Goal: Task Accomplishment & Management: Complete application form

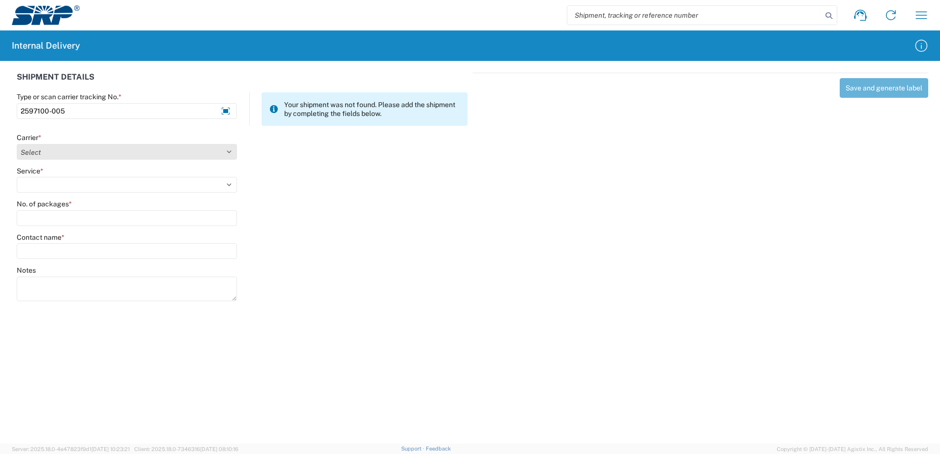
type input "2597100-005"
click at [227, 151] on select "Select Amazon Logistics ATI Trucking BC Dimerco Logistics Empire Southwest FedE…" at bounding box center [127, 152] width 220 height 16
select select "18714"
click at [17, 144] on select "Select Amazon Logistics ATI Trucking BC Dimerco Logistics Empire Southwest FedE…" at bounding box center [127, 152] width 220 height 16
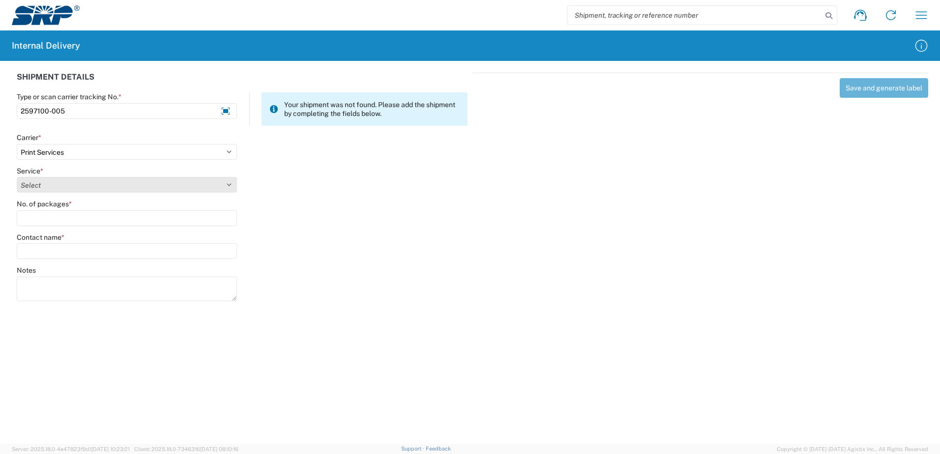
click at [229, 185] on select "Select Ground Inter-office" at bounding box center [127, 185] width 220 height 16
select select "35764"
click at [17, 177] on select "Select Ground Inter-office" at bounding box center [127, 185] width 220 height 16
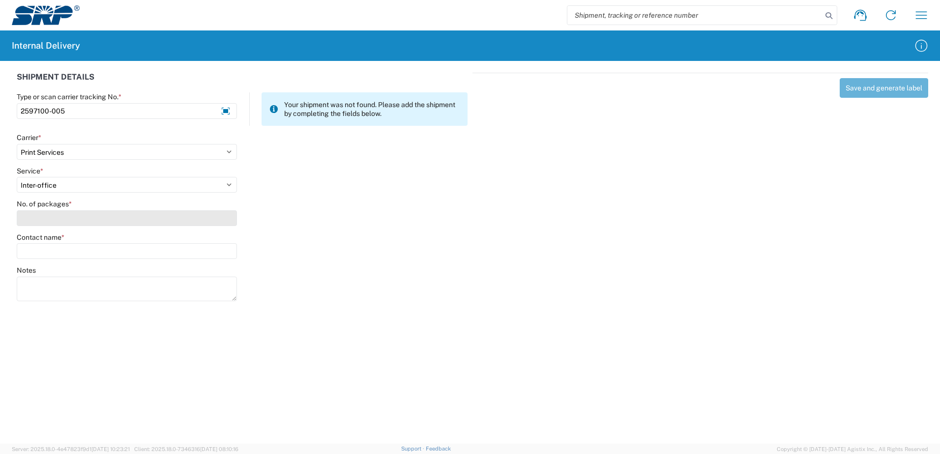
click at [224, 219] on input "No. of packages *" at bounding box center [127, 218] width 220 height 16
type input "1"
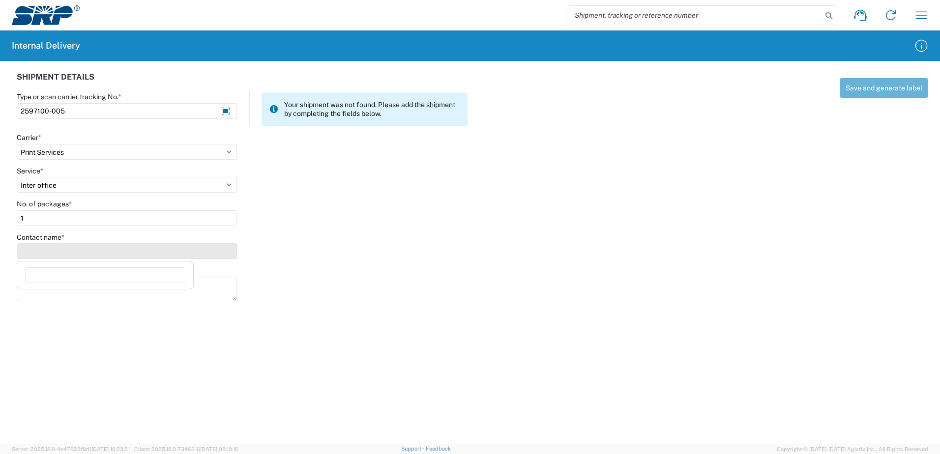
click at [222, 248] on input "Contact name *" at bounding box center [127, 251] width 220 height 16
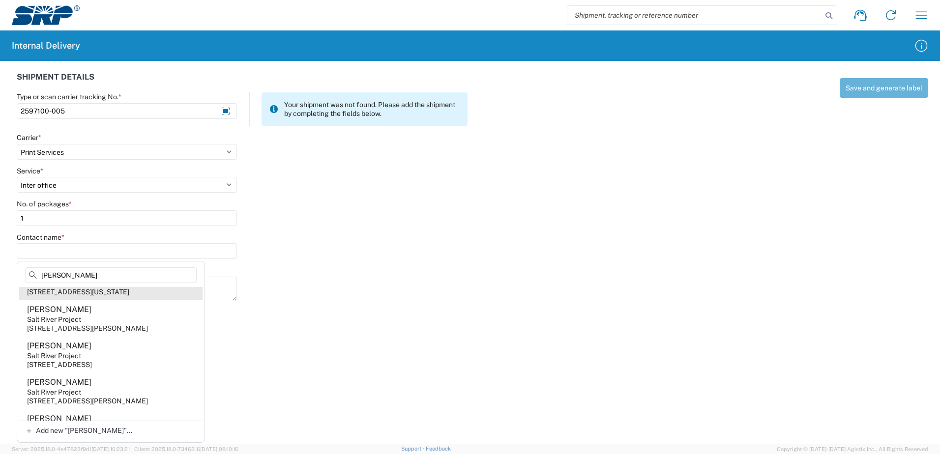
scroll to position [93, 0]
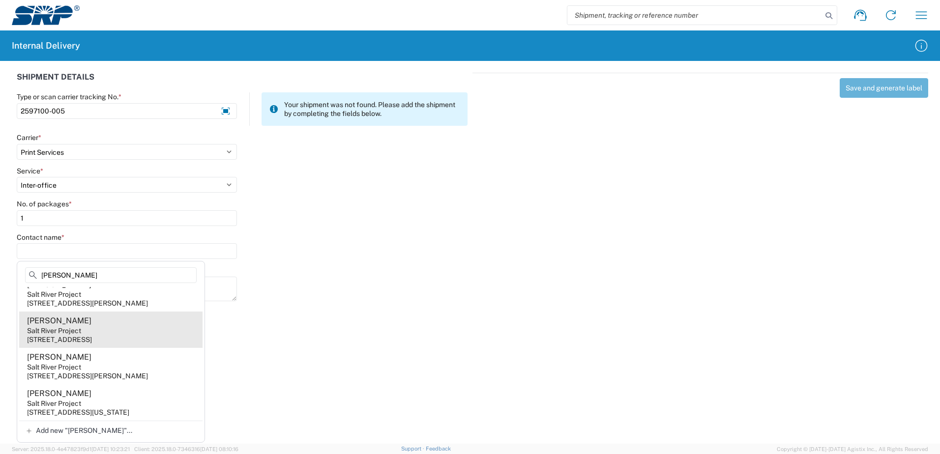
type input "[PERSON_NAME]"
click at [71, 326] on div "Salt River Project" at bounding box center [54, 330] width 54 height 9
type input "[PERSON_NAME]"
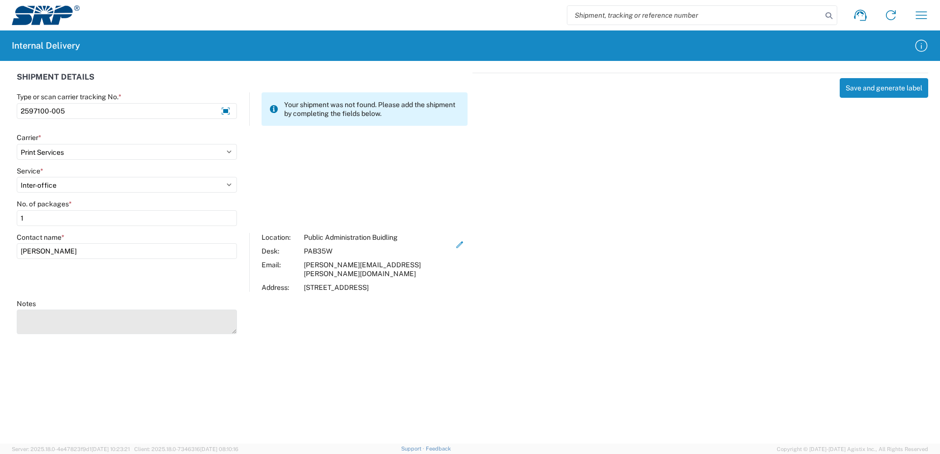
click at [71, 314] on textarea "Notes" at bounding box center [127, 322] width 220 height 25
type textarea "Deliver to PAB Building 15 Storage Room D. Large Banner Vehicle Showcase"
click at [528, 357] on agx-forms-host "Shipment request Shipment tracking Internal delivery Transit update My profile …" at bounding box center [470, 227] width 940 height 454
click at [889, 92] on button "Save and generate label" at bounding box center [883, 88] width 88 height 20
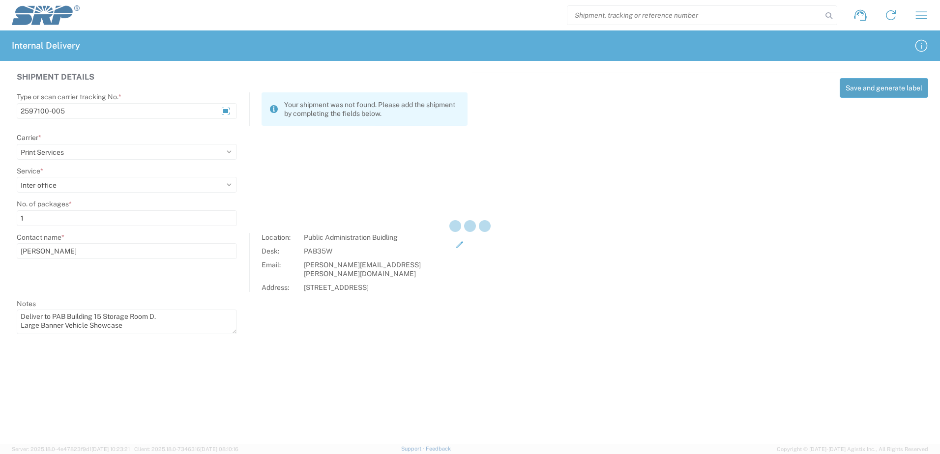
select select
